Goal: Task Accomplishment & Management: Use online tool/utility

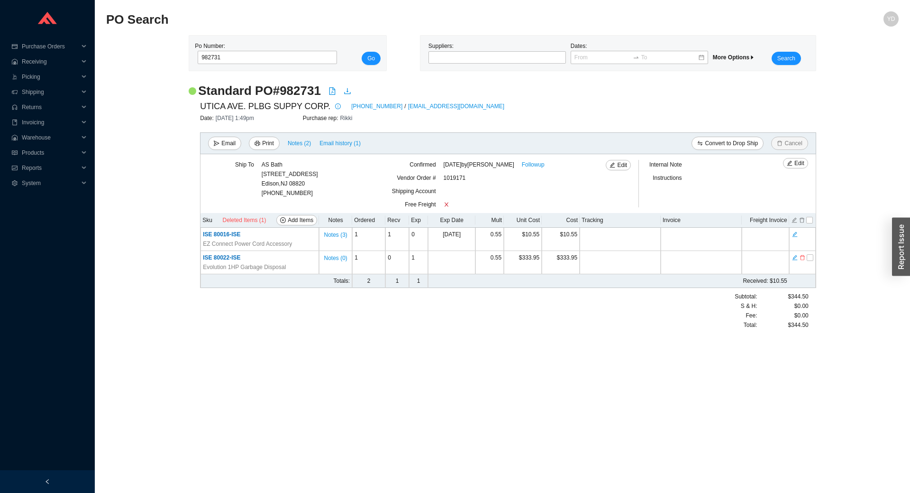
click at [278, 65] on div "Po Number: 982731" at bounding box center [264, 53] width 139 height 24
click at [278, 64] on div "Po Number: 982731" at bounding box center [264, 53] width 139 height 24
click at [287, 56] on input "982731" at bounding box center [267, 57] width 139 height 13
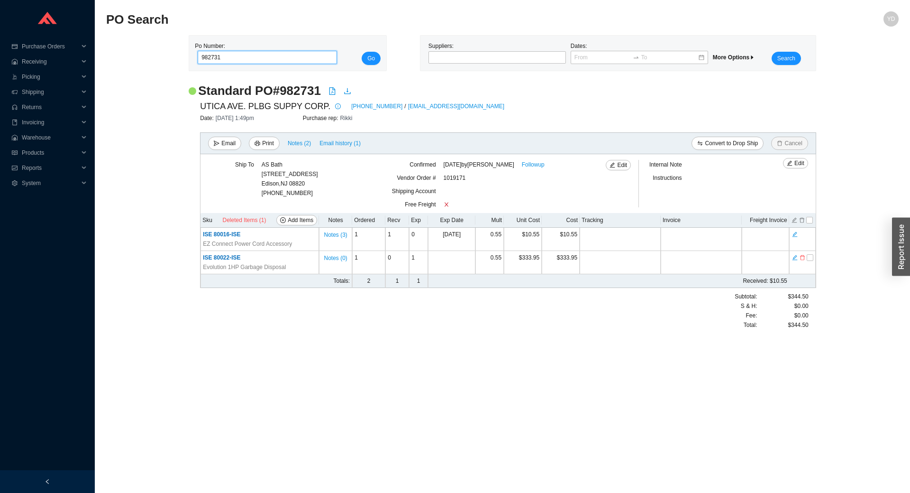
click at [287, 57] on input "982731" at bounding box center [267, 57] width 139 height 13
type input "984636"
click at [373, 63] on span "Go" at bounding box center [371, 58] width 8 height 9
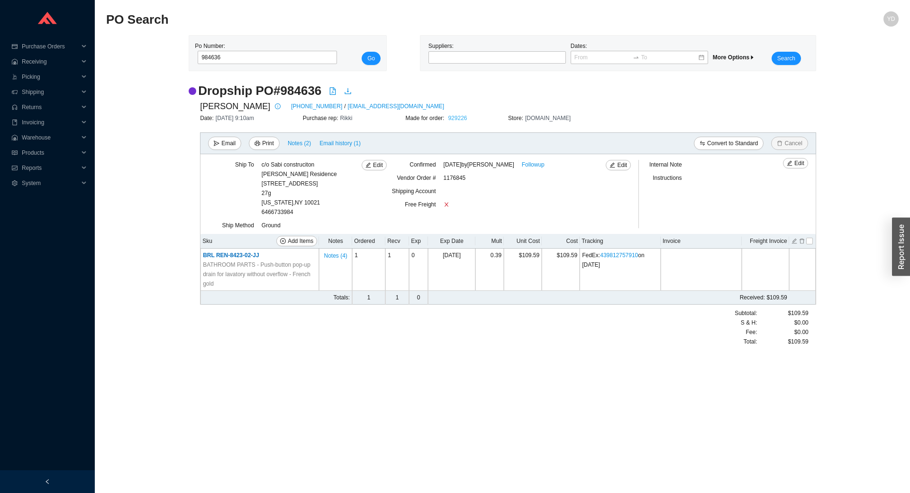
click at [458, 119] on link "929226" at bounding box center [457, 118] width 19 height 7
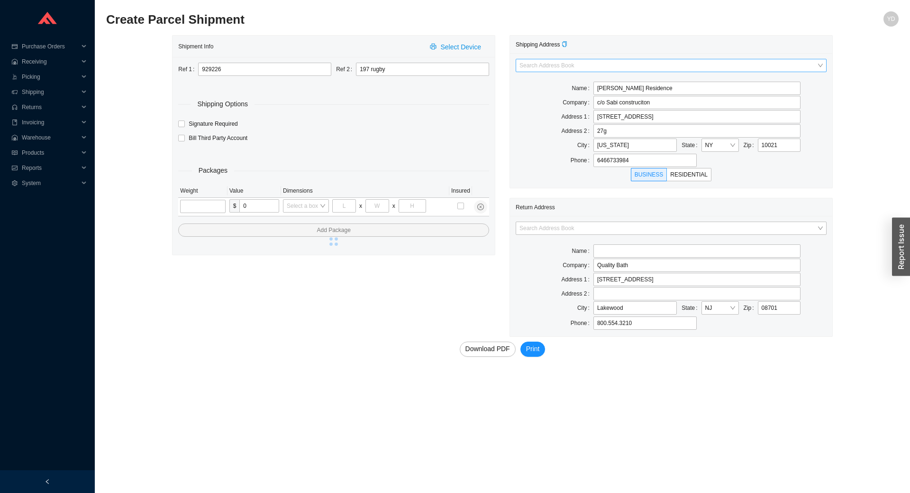
type input "[US_STATE]"
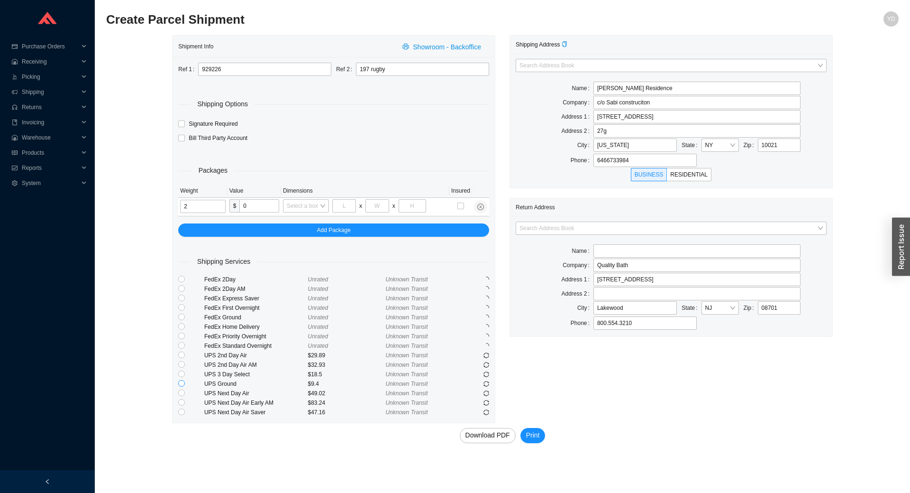
type input "2"
click at [183, 385] on input "radio" at bounding box center [181, 383] width 7 height 7
radio input "true"
click at [532, 437] on span "Print" at bounding box center [533, 435] width 14 height 11
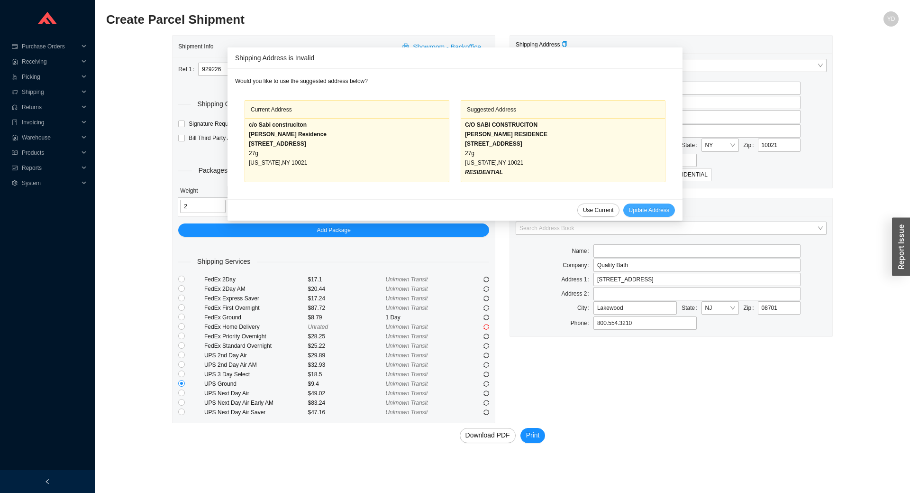
click at [648, 211] on span "Update Address" at bounding box center [649, 209] width 40 height 9
type input "[PERSON_NAME] RESIDENCE"
type input "C/O SABI CONSTRUCITON"
type input "[STREET_ADDRESS]"
